Goal: Transaction & Acquisition: Purchase product/service

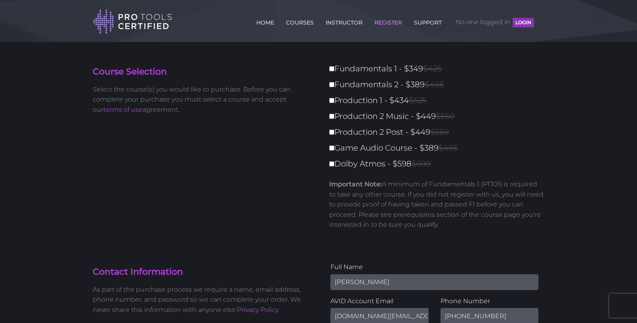
scroll to position [32, 0]
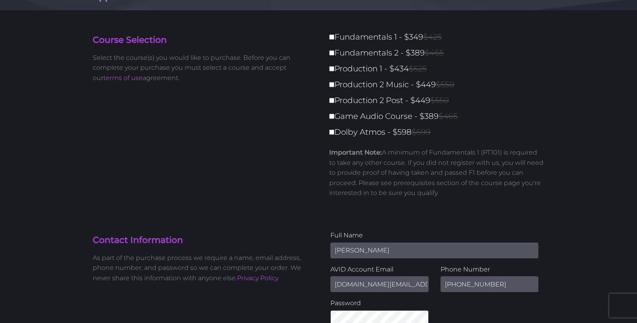
click at [332, 34] on input "Fundamentals 1 - $349 $425" at bounding box center [331, 36] width 5 height 5
checkbox input "true"
type input "349"
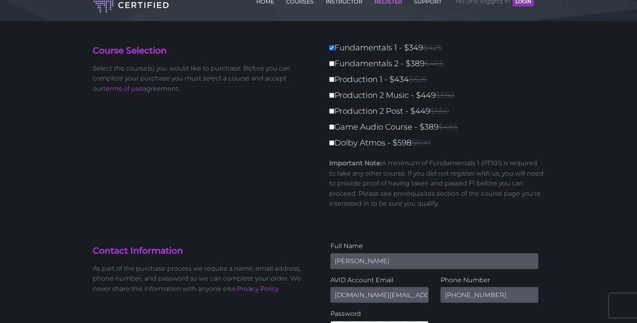
scroll to position [0, 0]
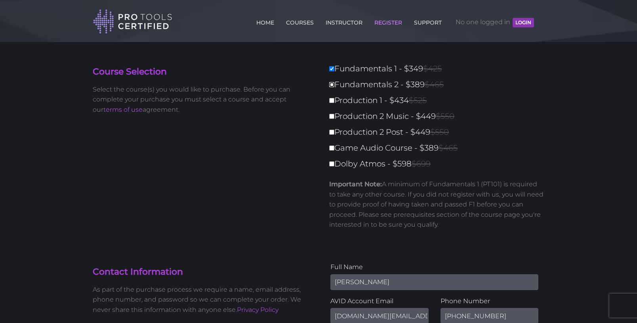
click at [331, 85] on input "Fundamentals 2 - $389 $465" at bounding box center [331, 84] width 5 height 5
checkbox input "true"
type input "738"
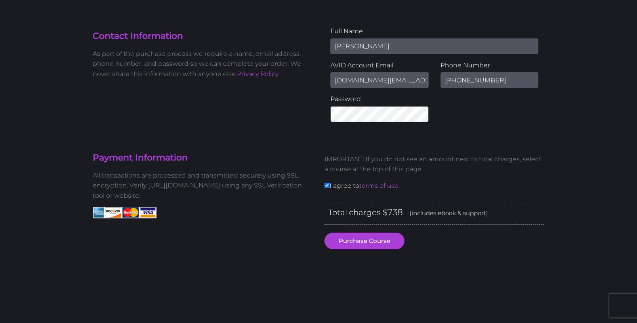
scroll to position [247, 0]
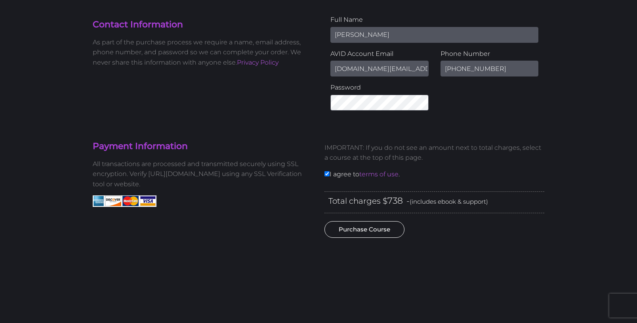
click at [380, 229] on button "Purchase Course" at bounding box center [364, 229] width 80 height 17
